Goal: Task Accomplishment & Management: Complete application form

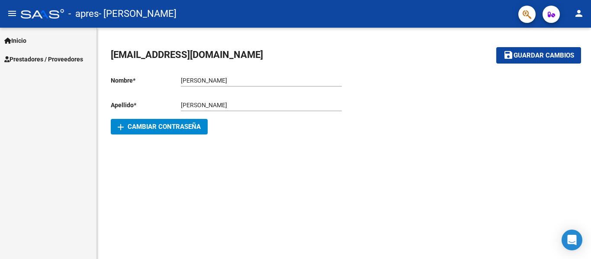
click at [73, 58] on span "Prestadores / Proveedores" at bounding box center [43, 59] width 79 height 10
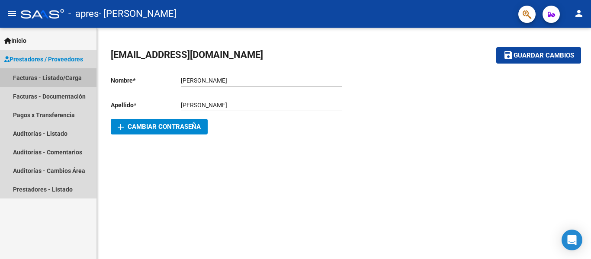
click at [64, 77] on link "Facturas - Listado/Carga" at bounding box center [48, 77] width 96 height 19
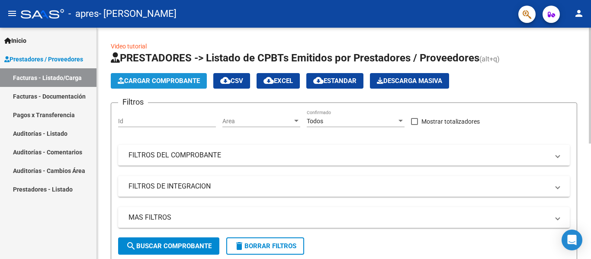
click at [153, 79] on span "Cargar Comprobante" at bounding box center [159, 81] width 82 height 8
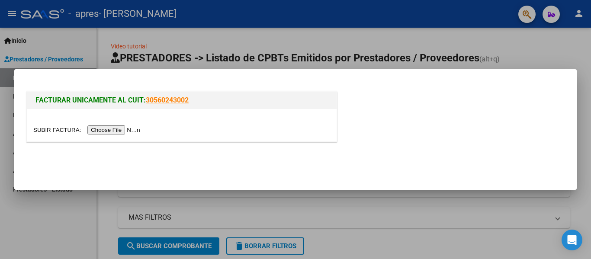
click at [117, 130] on input "file" at bounding box center [87, 129] width 109 height 9
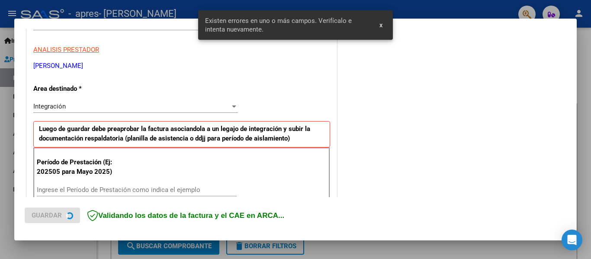
scroll to position [201, 0]
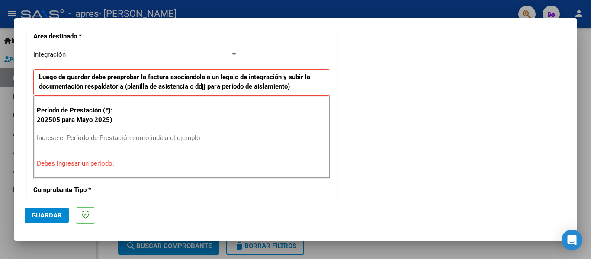
click at [43, 133] on div "Ingrese el Período de Prestación como indica el ejemplo" at bounding box center [137, 137] width 200 height 13
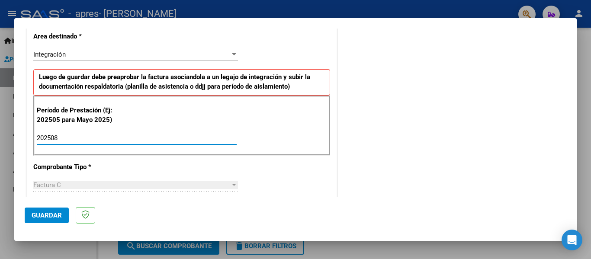
type input "202508"
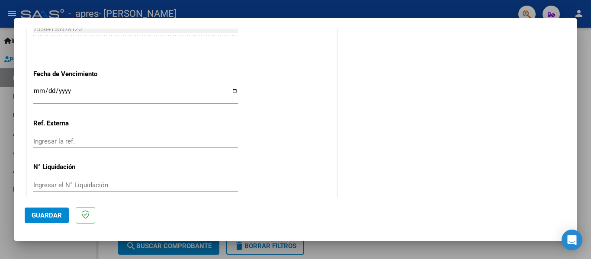
scroll to position [593, 0]
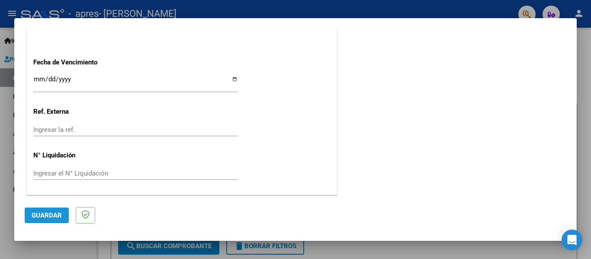
click at [44, 220] on button "Guardar" at bounding box center [47, 216] width 44 height 16
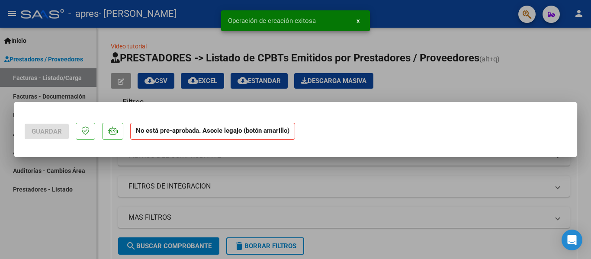
scroll to position [0, 0]
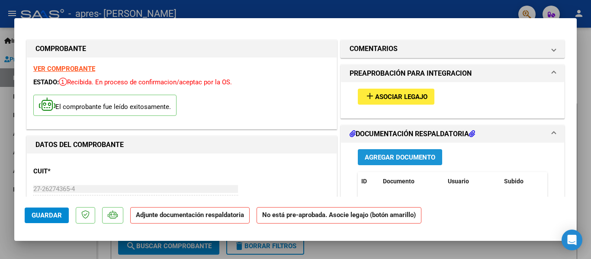
click at [386, 156] on span "Agregar Documento" at bounding box center [399, 157] width 70 height 8
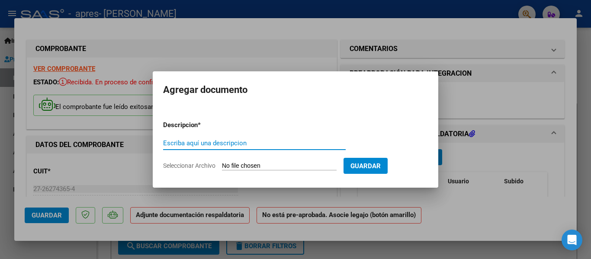
click at [176, 141] on input "Escriba aquí una descripcion" at bounding box center [254, 143] width 182 height 8
type input "PLANILLA"
click at [253, 166] on input "Seleccionar Archivo" at bounding box center [279, 166] width 115 height 8
type input "C:\fakepath\PLANILLA.pdf"
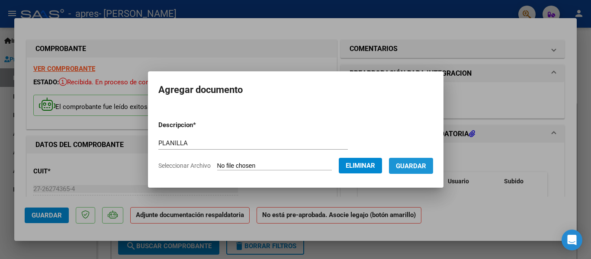
click at [426, 166] on span "Guardar" at bounding box center [411, 166] width 30 height 8
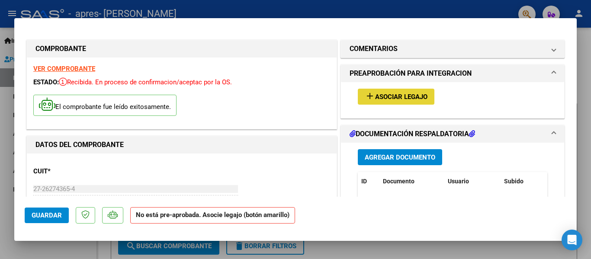
click at [402, 96] on span "Asociar Legajo" at bounding box center [401, 97] width 52 height 8
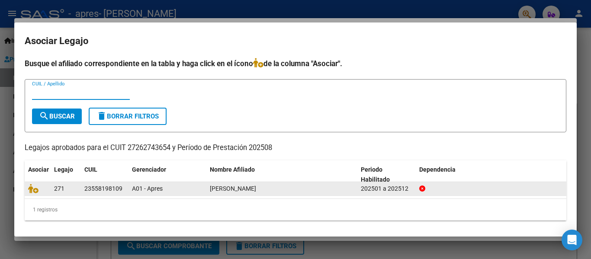
click at [256, 190] on span "[PERSON_NAME]" at bounding box center [233, 188] width 46 height 7
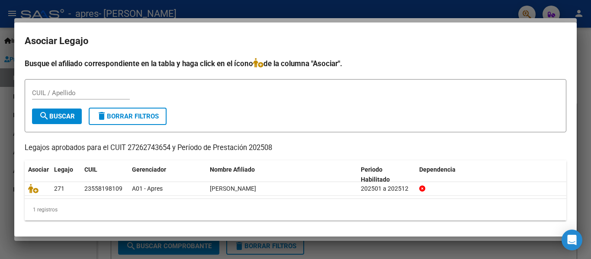
scroll to position [2, 0]
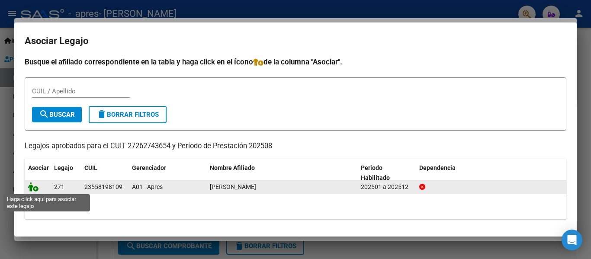
click at [35, 189] on icon at bounding box center [33, 187] width 10 height 10
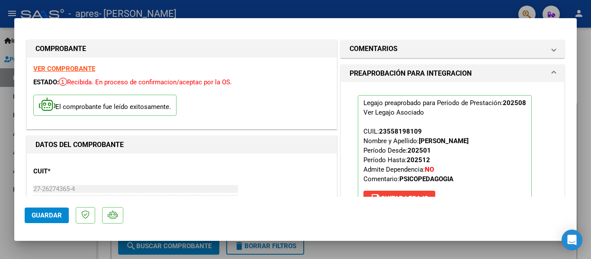
click at [45, 214] on span "Guardar" at bounding box center [47, 215] width 30 height 8
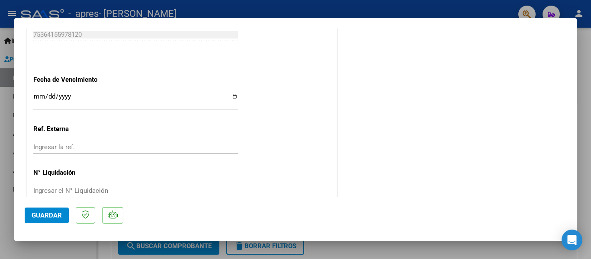
scroll to position [606, 0]
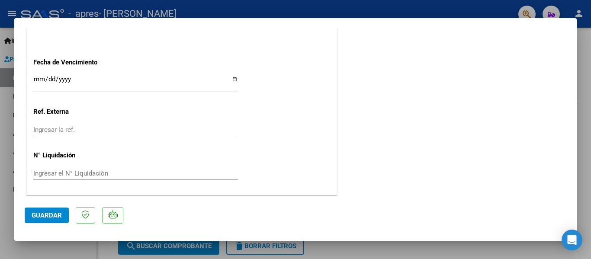
click at [44, 211] on span "Guardar" at bounding box center [47, 215] width 30 height 8
